Goal: Task Accomplishment & Management: Manage account settings

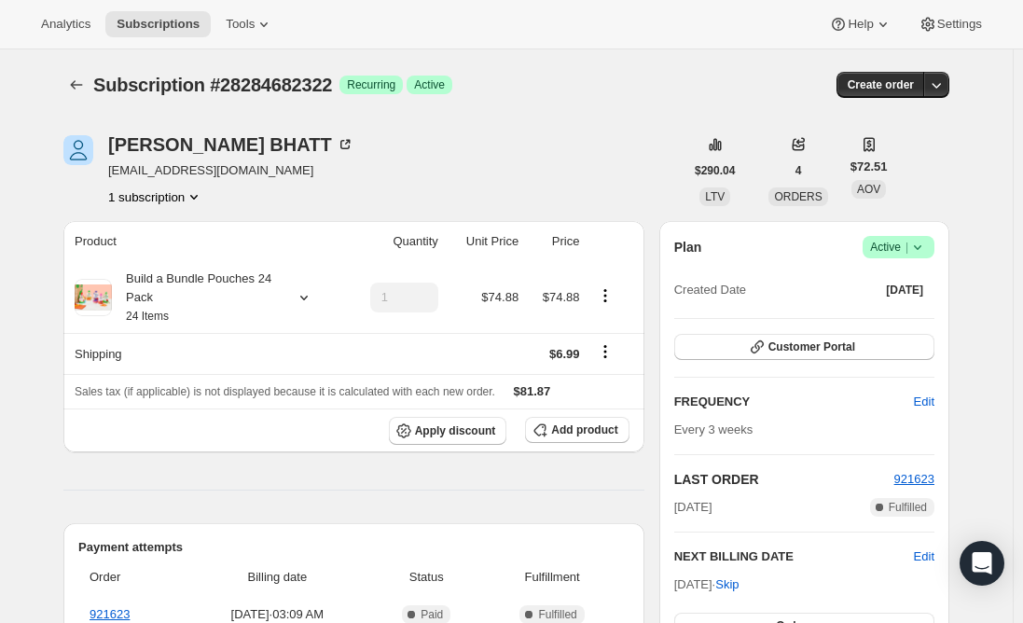
click at [899, 247] on span "Active |" at bounding box center [898, 247] width 57 height 19
click at [913, 311] on span "Cancel subscription" at bounding box center [904, 316] width 105 height 14
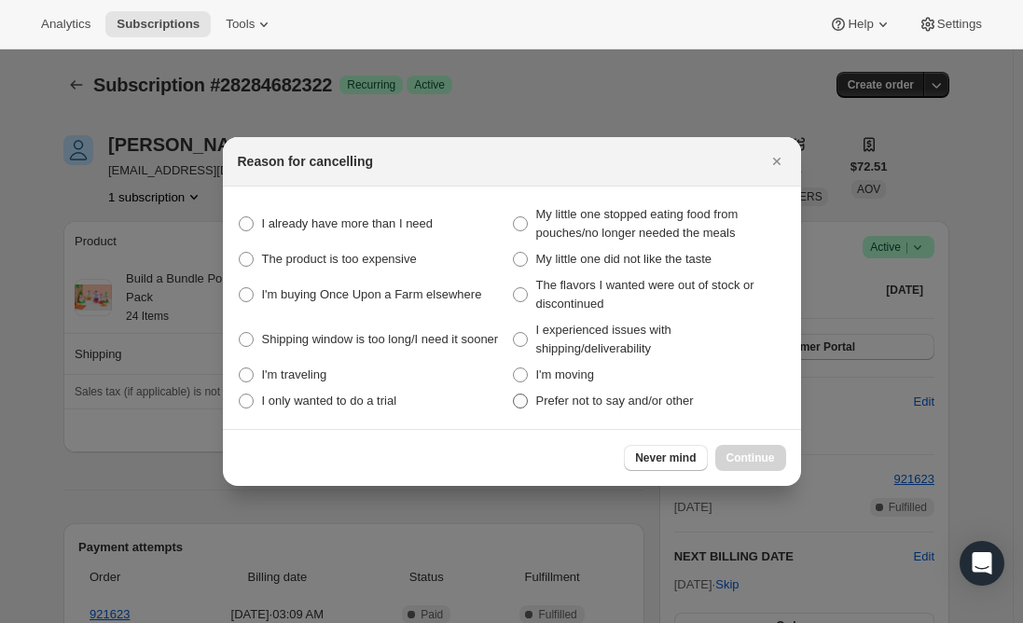
click at [520, 405] on span ":rej:" at bounding box center [520, 401] width 15 height 15
click at [514, 395] on other "Prefer not to say and/or other" at bounding box center [513, 394] width 1 height 1
radio other "true"
click at [758, 462] on span "Continue" at bounding box center [751, 458] width 49 height 15
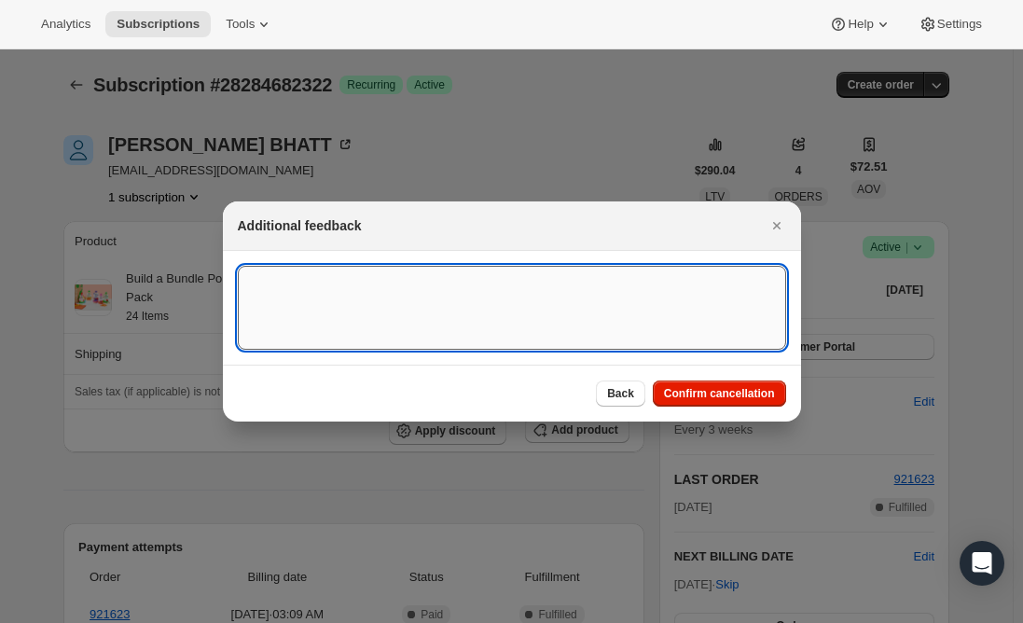
click at [355, 309] on textarea ":rej:" at bounding box center [512, 308] width 548 height 84
type textarea "Canceled per email req."
click at [702, 395] on span "Confirm cancellation" at bounding box center [719, 393] width 111 height 15
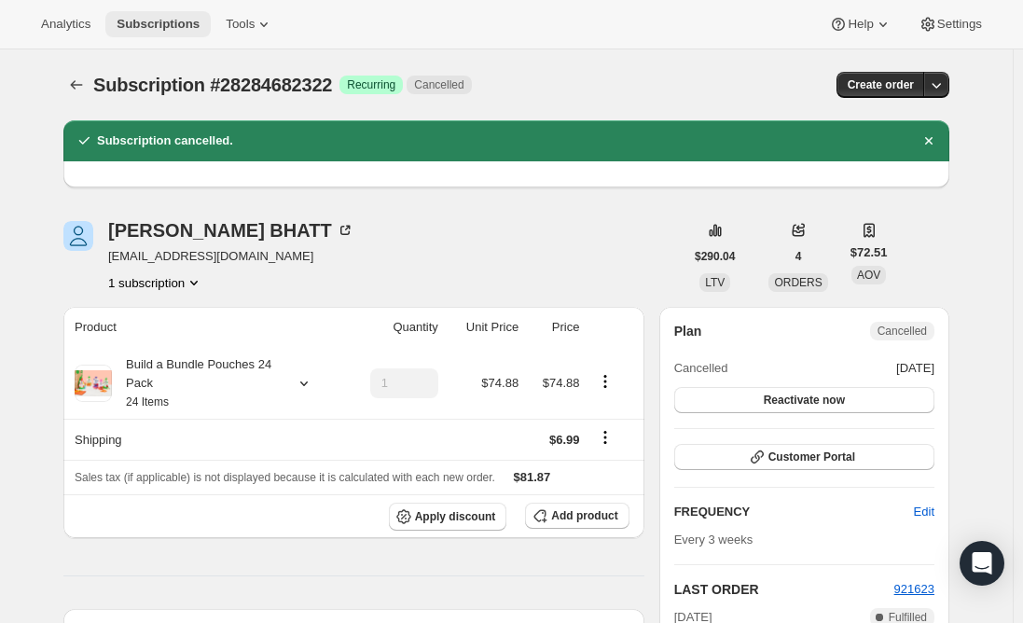
click at [154, 23] on span "Subscriptions" at bounding box center [158, 24] width 83 height 15
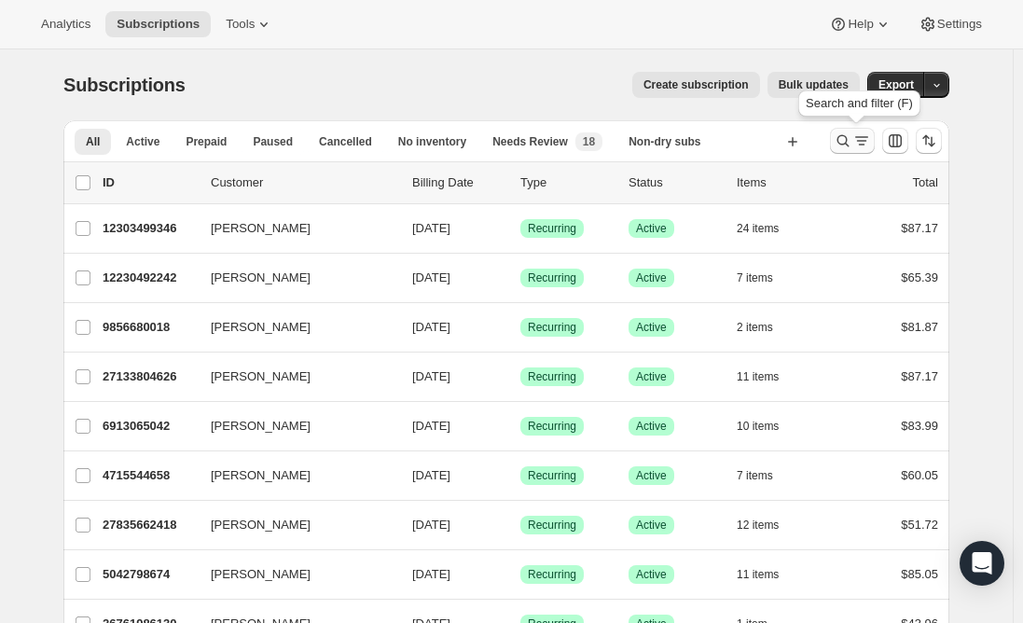
click at [853, 142] on icon "Search and filter results" at bounding box center [843, 141] width 19 height 19
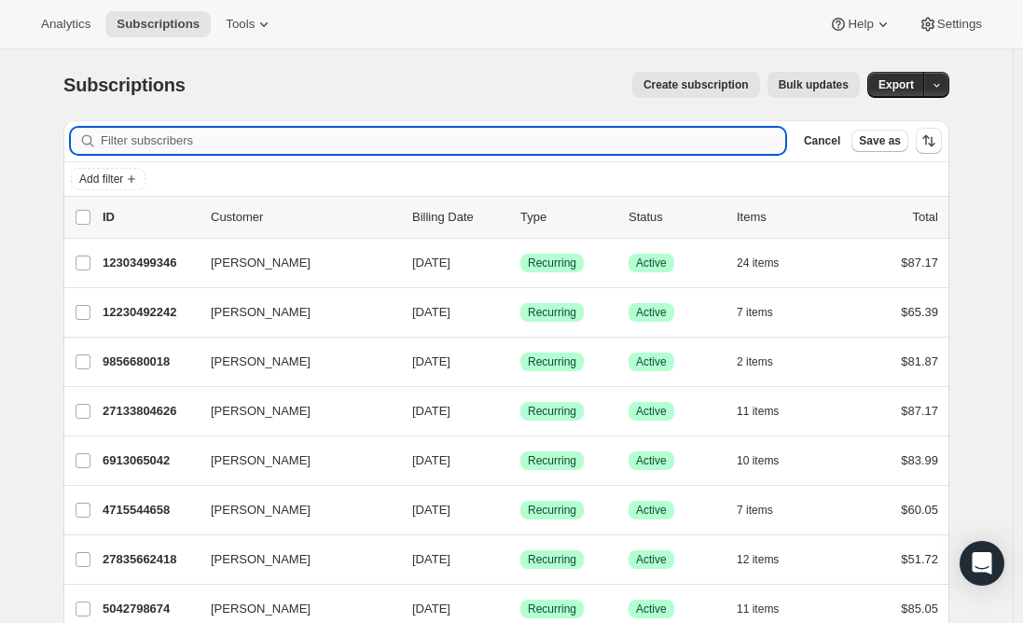
click at [452, 141] on input "Filter subscribers" at bounding box center [443, 141] width 685 height 26
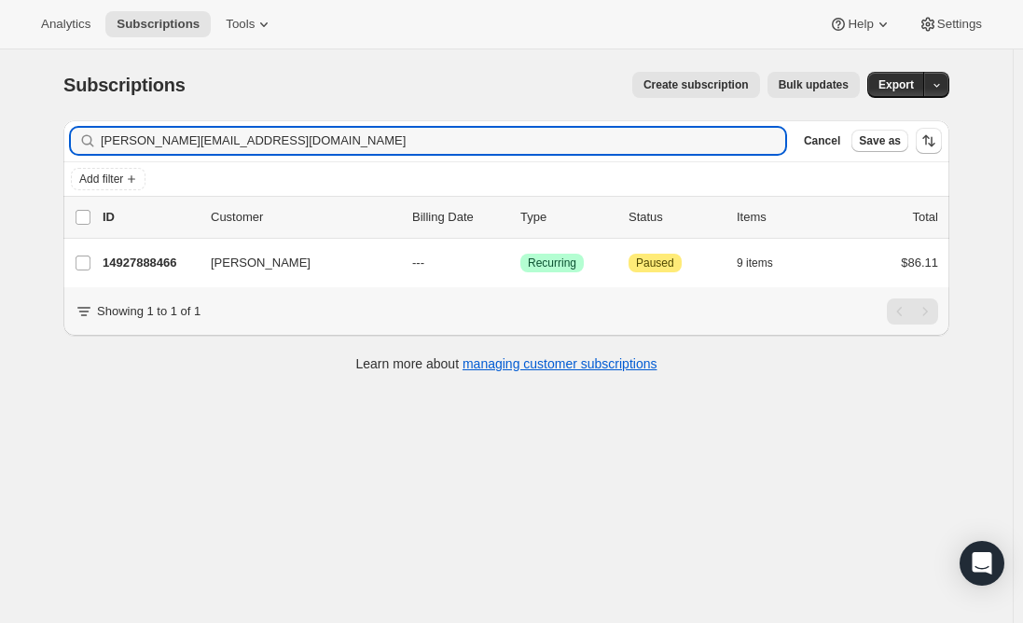
type input "[PERSON_NAME][EMAIL_ADDRESS][DOMAIN_NAME]"
drag, startPoint x: 295, startPoint y: 135, endPoint x: 12, endPoint y: 134, distance: 282.6
click at [77, 135] on div "[PERSON_NAME][EMAIL_ADDRESS][DOMAIN_NAME] Clear" at bounding box center [428, 141] width 714 height 26
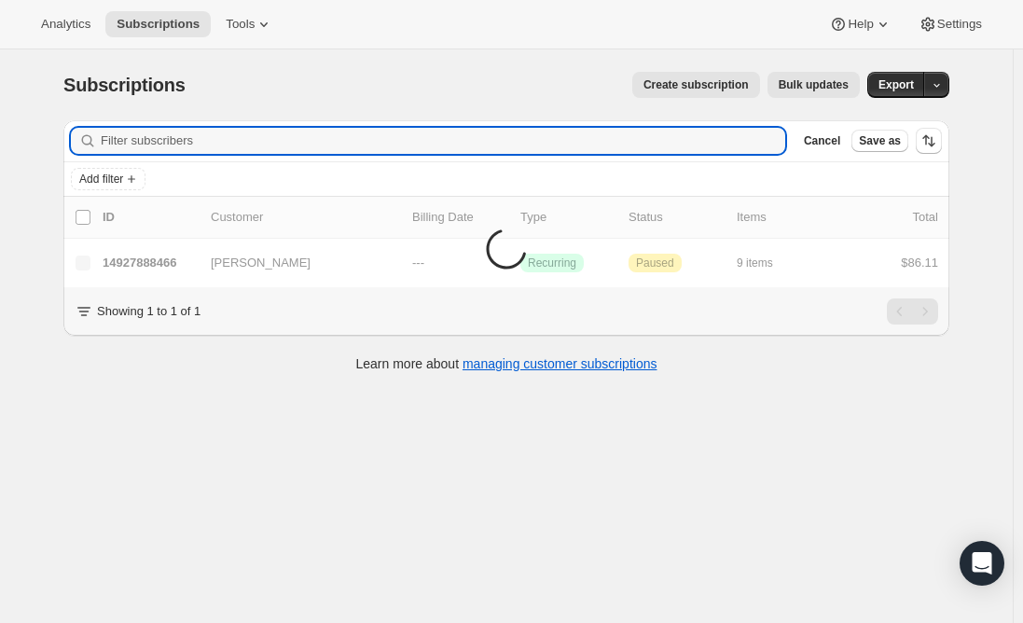
paste input "[EMAIL_ADDRESS][DOMAIN_NAME]"
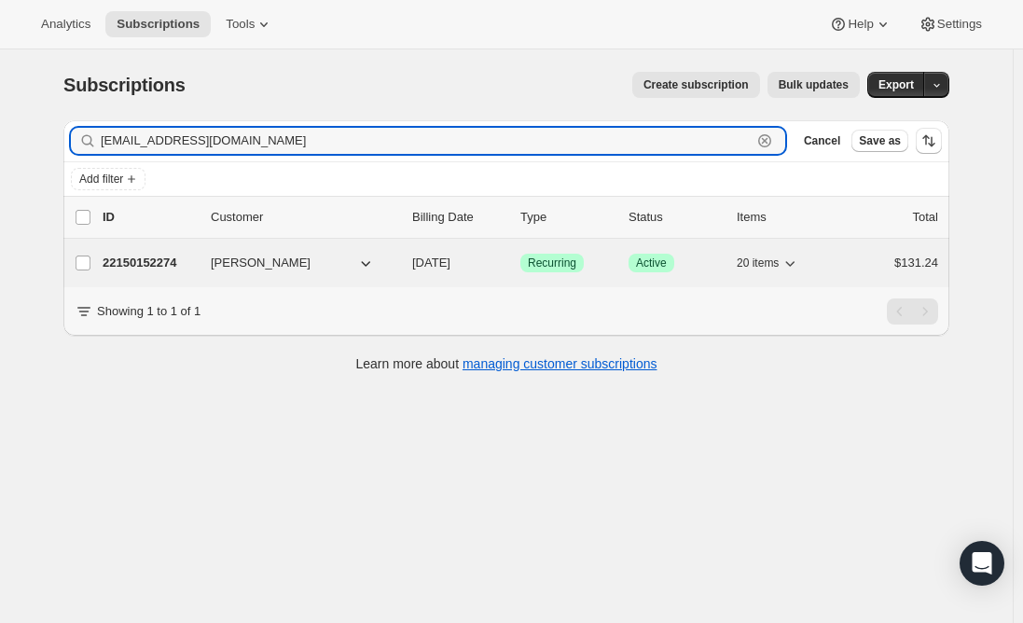
type input "[EMAIL_ADDRESS][DOMAIN_NAME]"
click at [127, 265] on p "22150152274" at bounding box center [149, 263] width 93 height 19
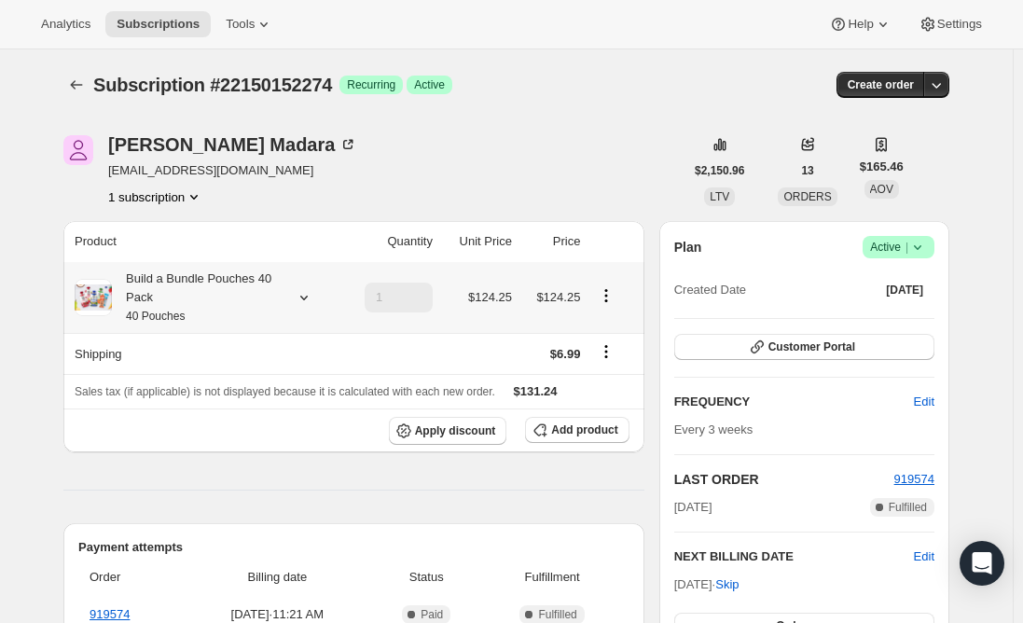
click at [194, 298] on div "Build a Bundle Pouches 40 Pack 40 Pouches" at bounding box center [196, 298] width 168 height 56
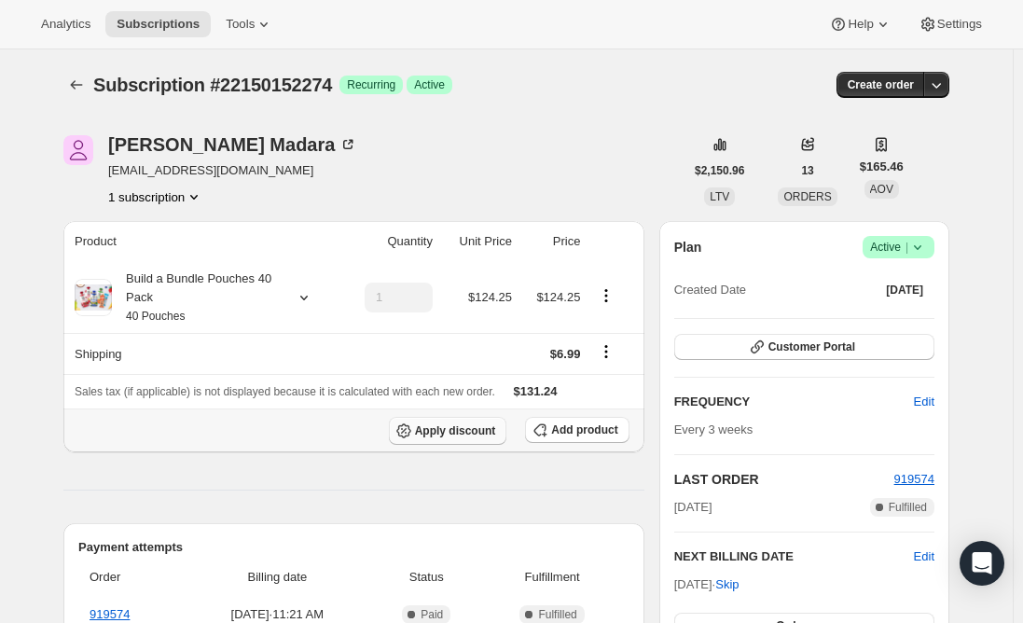
click at [462, 435] on span "Apply discount" at bounding box center [455, 430] width 81 height 15
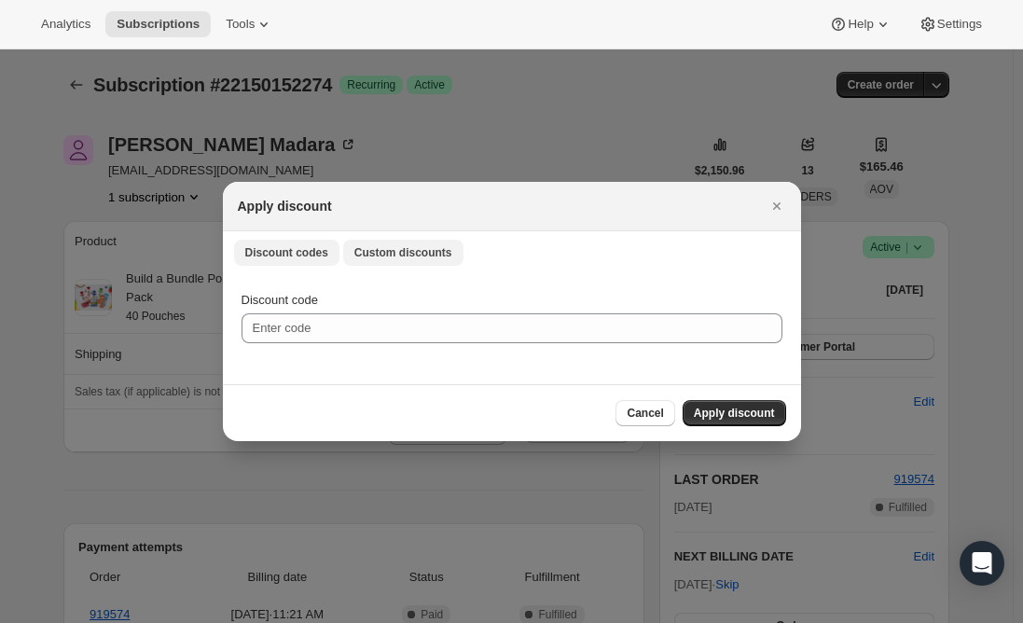
click at [384, 254] on span "Custom discounts" at bounding box center [403, 252] width 98 height 15
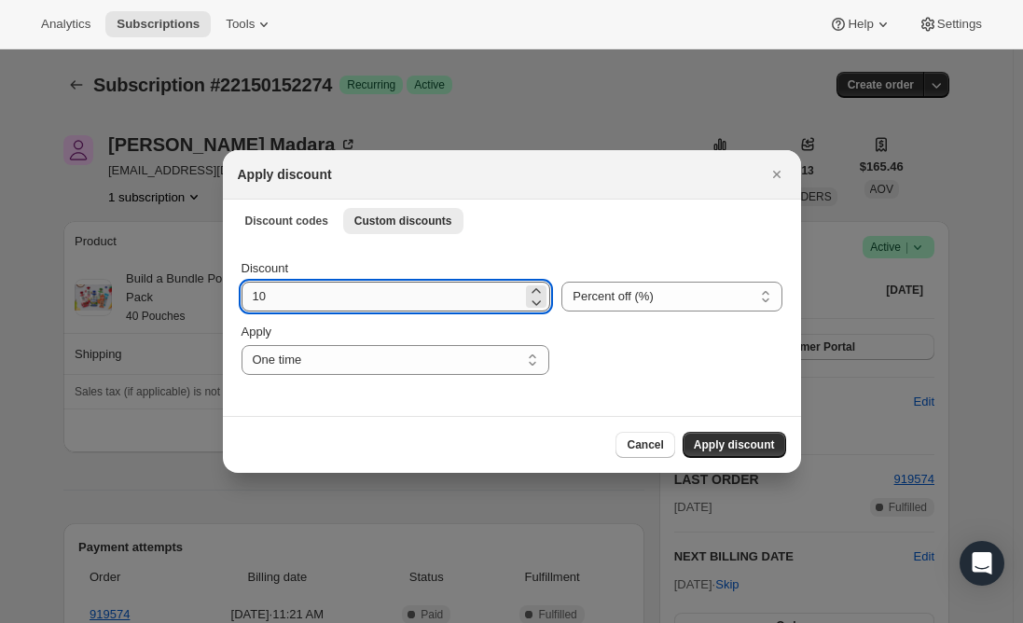
click at [298, 299] on input "10" at bounding box center [383, 297] width 282 height 30
type input "1"
type input "30"
click at [328, 428] on div "Cancel Apply discount" at bounding box center [512, 444] width 578 height 57
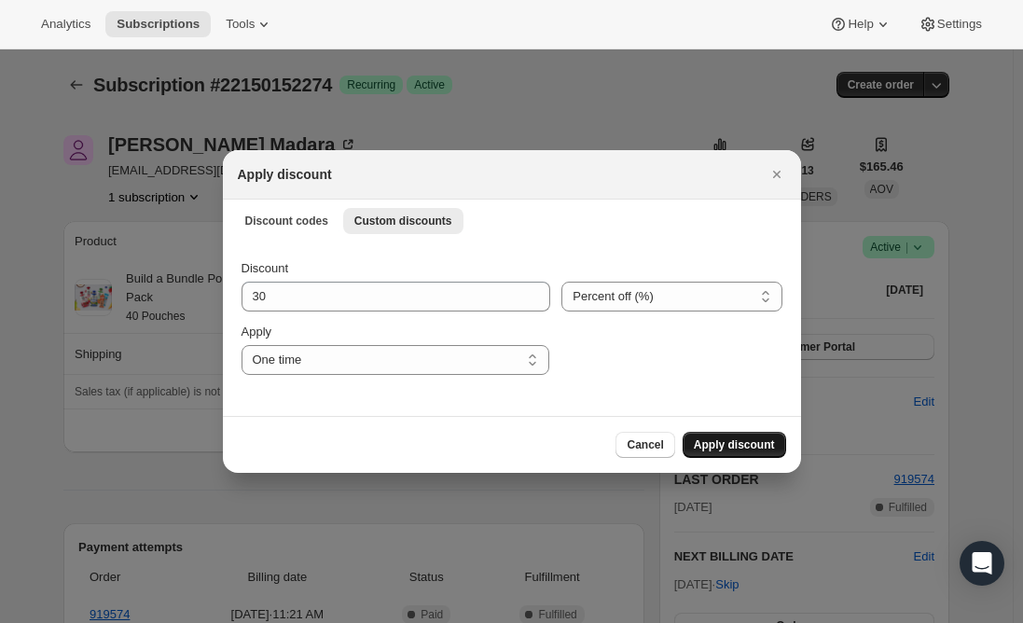
click at [721, 443] on span "Apply discount" at bounding box center [734, 444] width 81 height 15
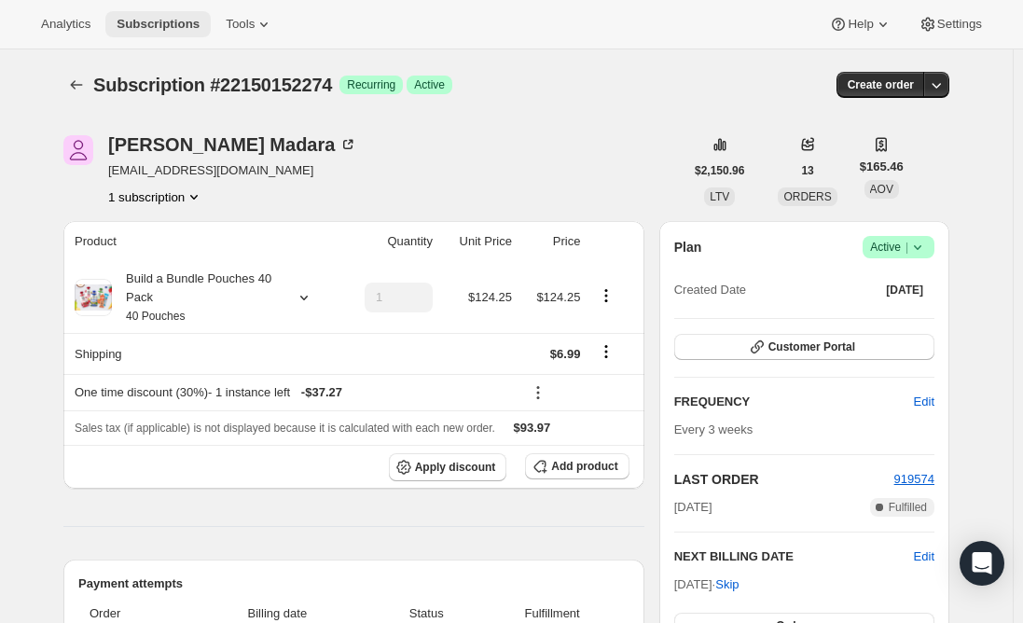
drag, startPoint x: 157, startPoint y: 25, endPoint x: 158, endPoint y: 36, distance: 11.2
click at [157, 25] on span "Subscriptions" at bounding box center [158, 24] width 83 height 15
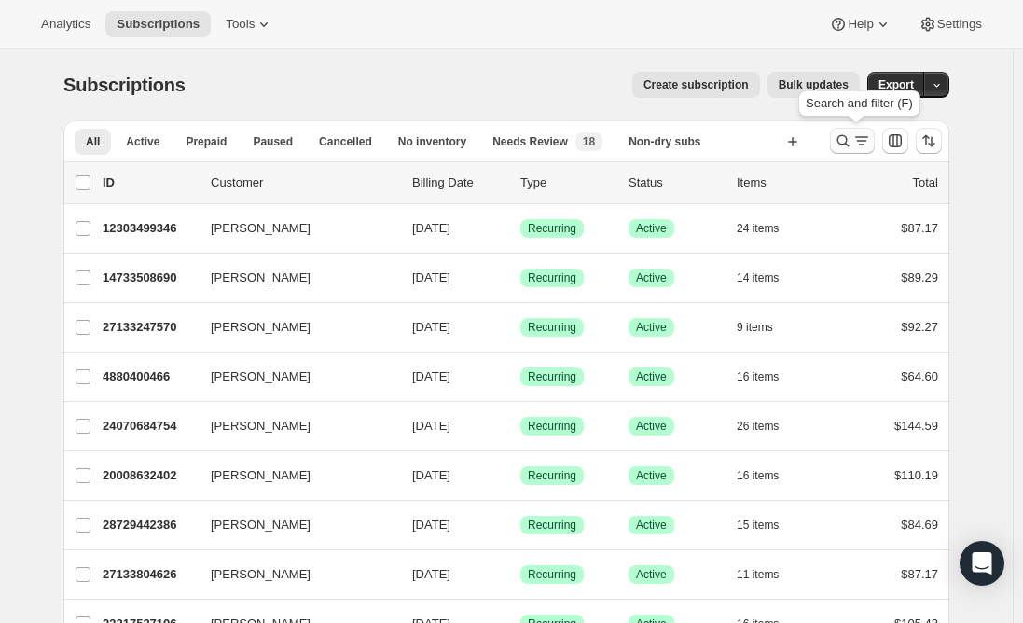
click at [847, 146] on icon "Search and filter results" at bounding box center [843, 141] width 19 height 19
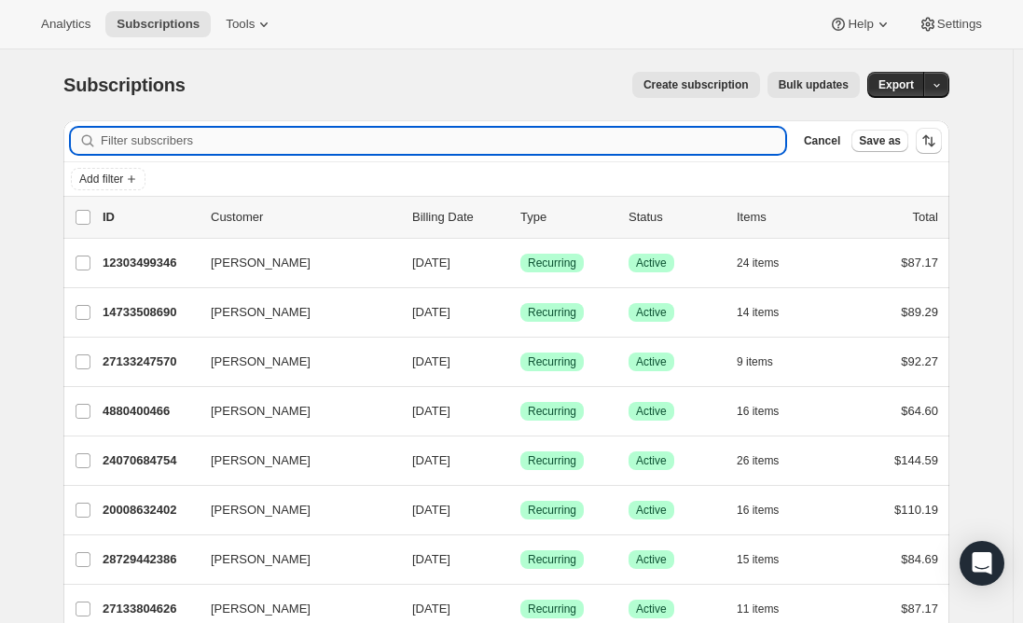
click at [332, 143] on input "Filter subscribers" at bounding box center [443, 141] width 685 height 26
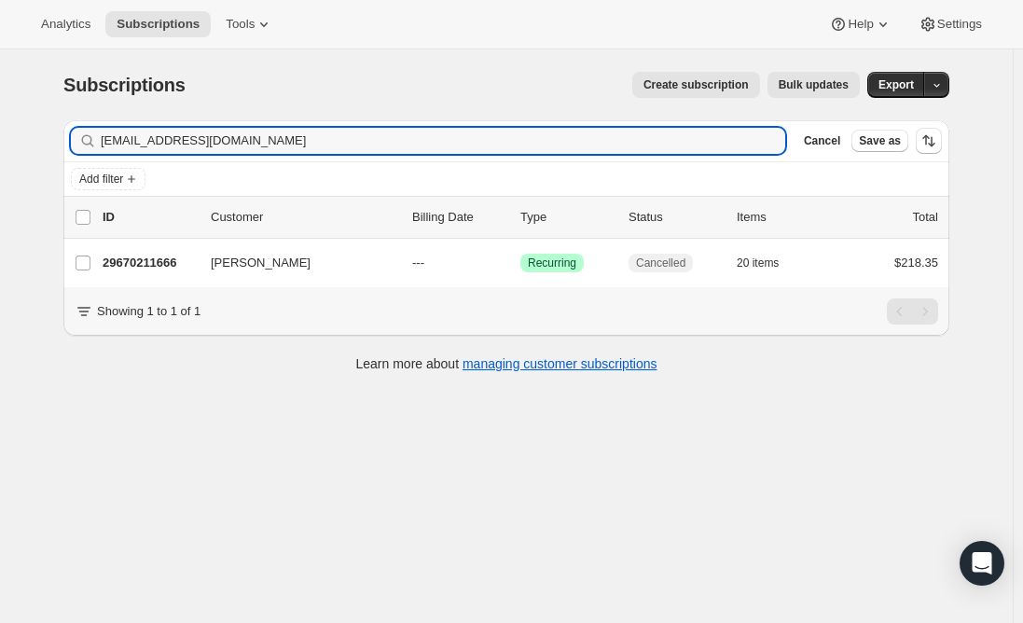
type input "[EMAIL_ADDRESS][DOMAIN_NAME]"
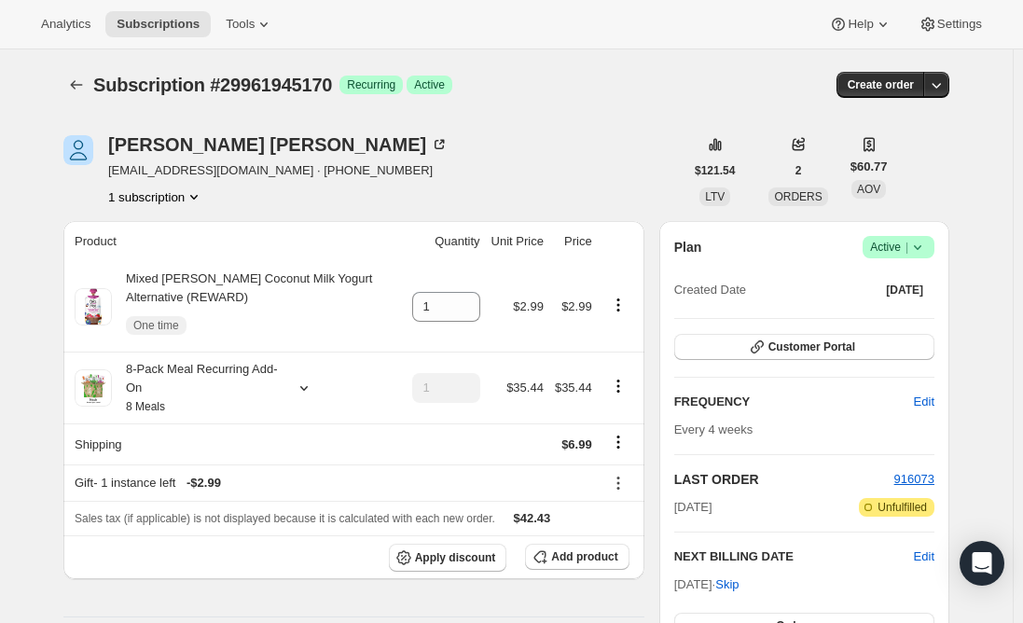
scroll to position [187, 0]
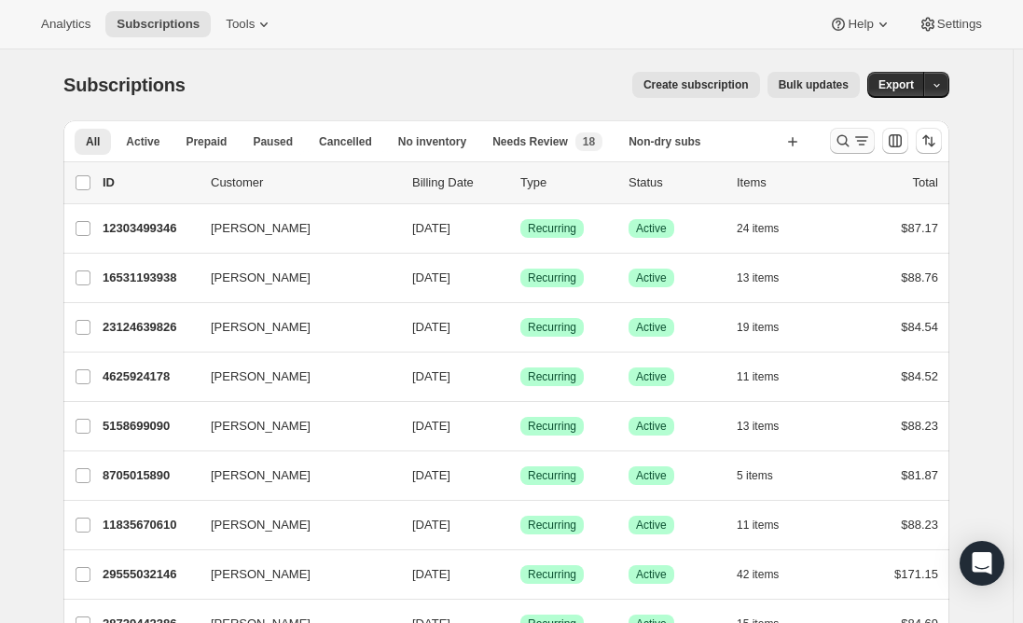
click at [846, 142] on icon "Search and filter results" at bounding box center [843, 141] width 19 height 19
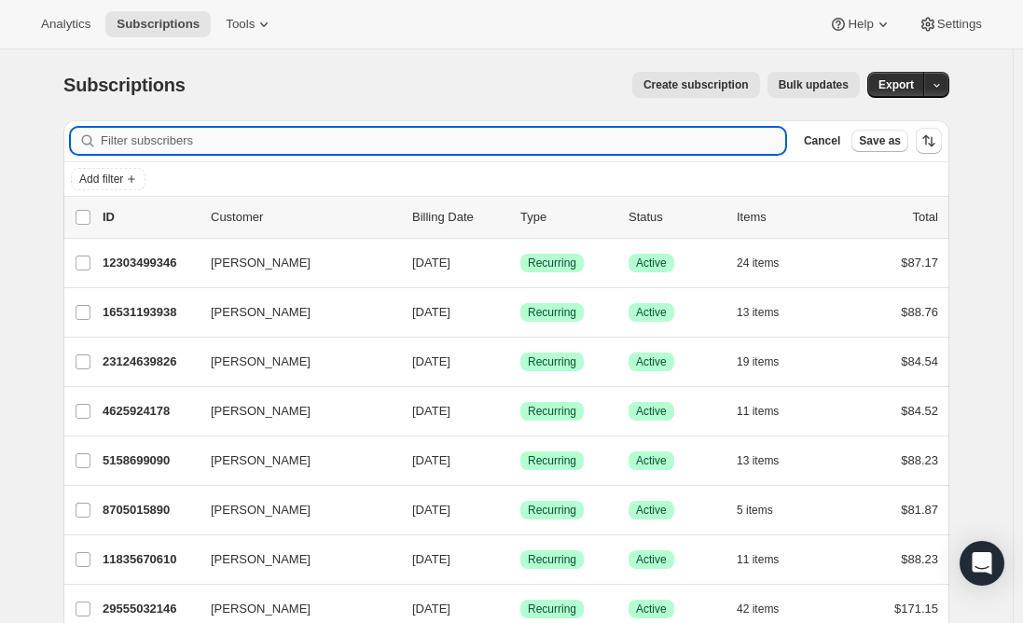
click at [398, 137] on input "Filter subscribers" at bounding box center [443, 141] width 685 height 26
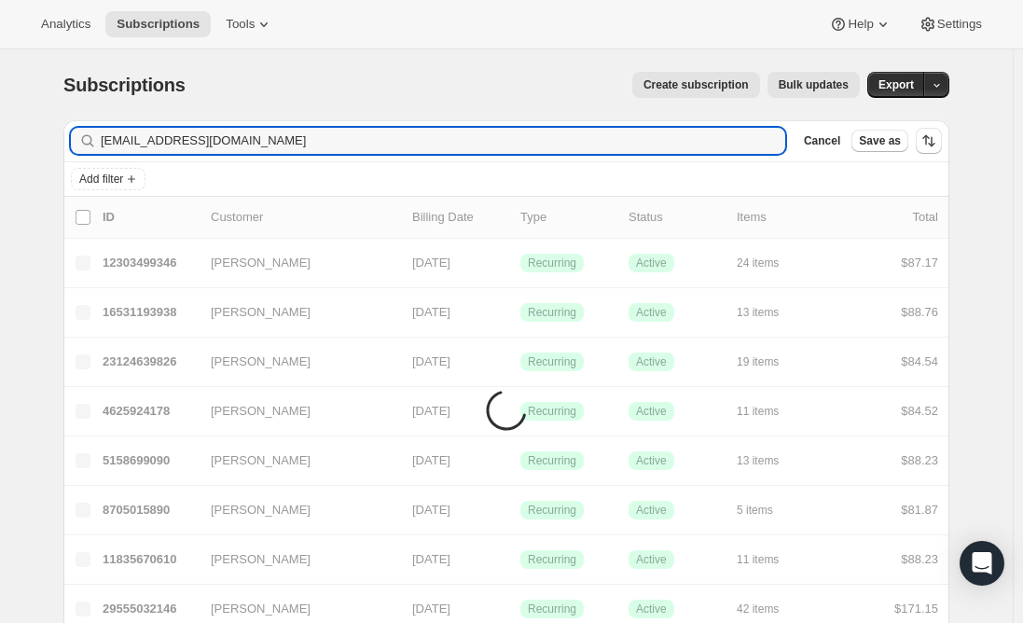
type input "katielancellotti@gmail.com"
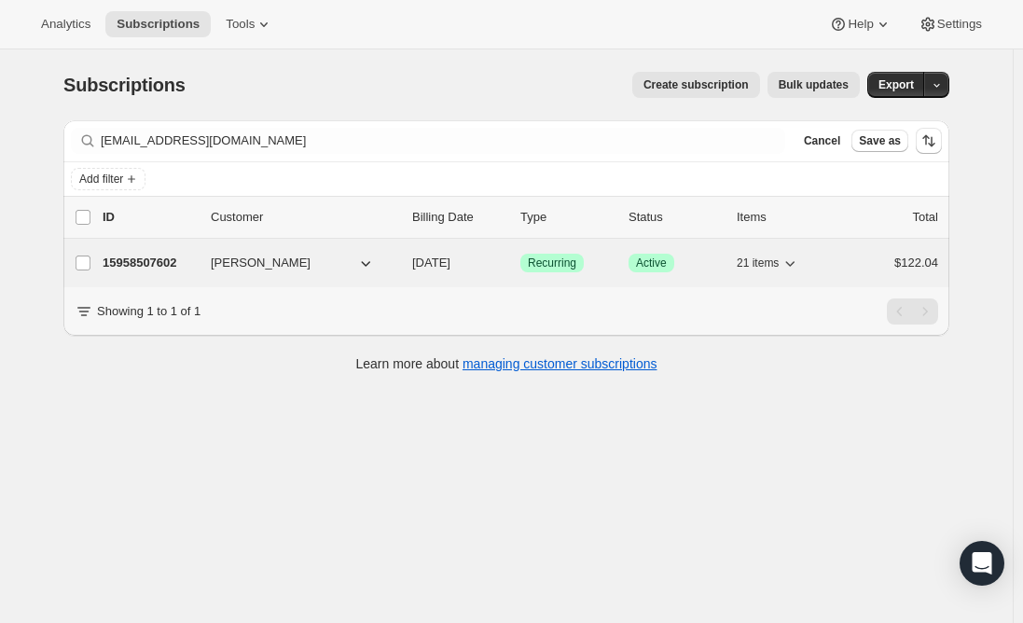
click at [155, 261] on p "15958507602" at bounding box center [149, 263] width 93 height 19
